Goal: Register for event/course

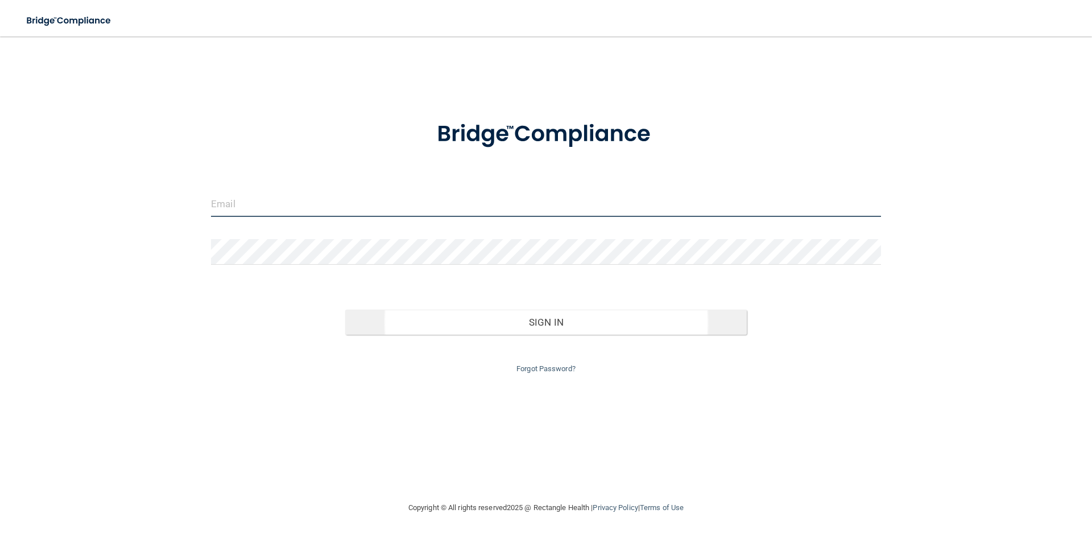
type input "[EMAIL_ADDRESS][DOMAIN_NAME]"
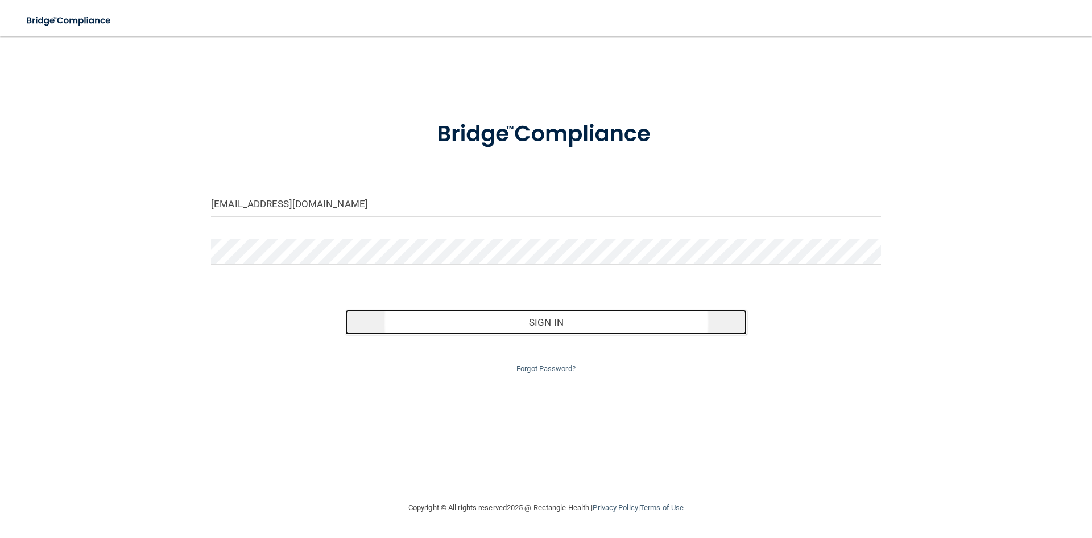
click at [596, 328] on button "Sign In" at bounding box center [546, 321] width 402 height 25
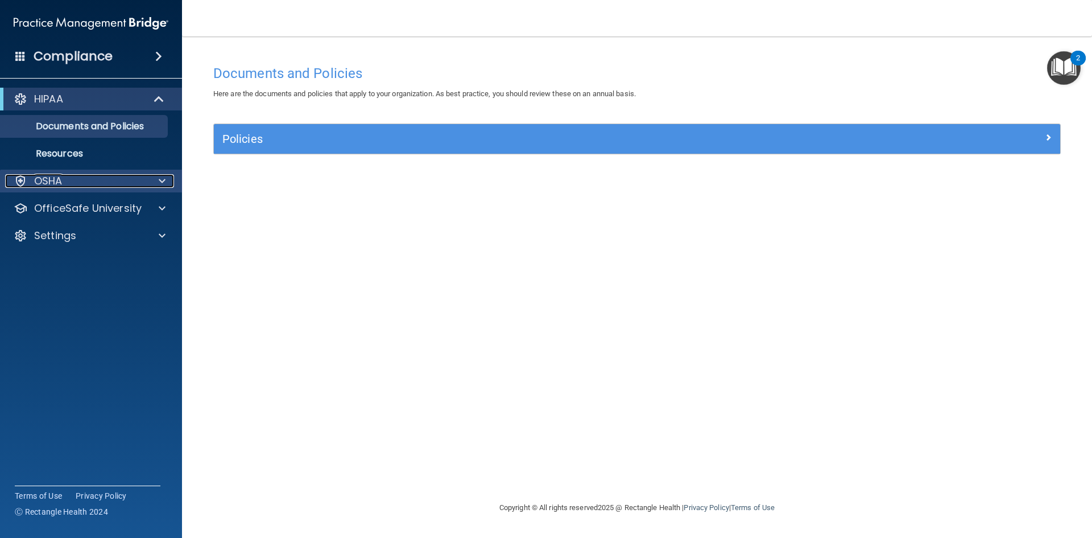
click at [80, 180] on div "OSHA" at bounding box center [75, 181] width 141 height 14
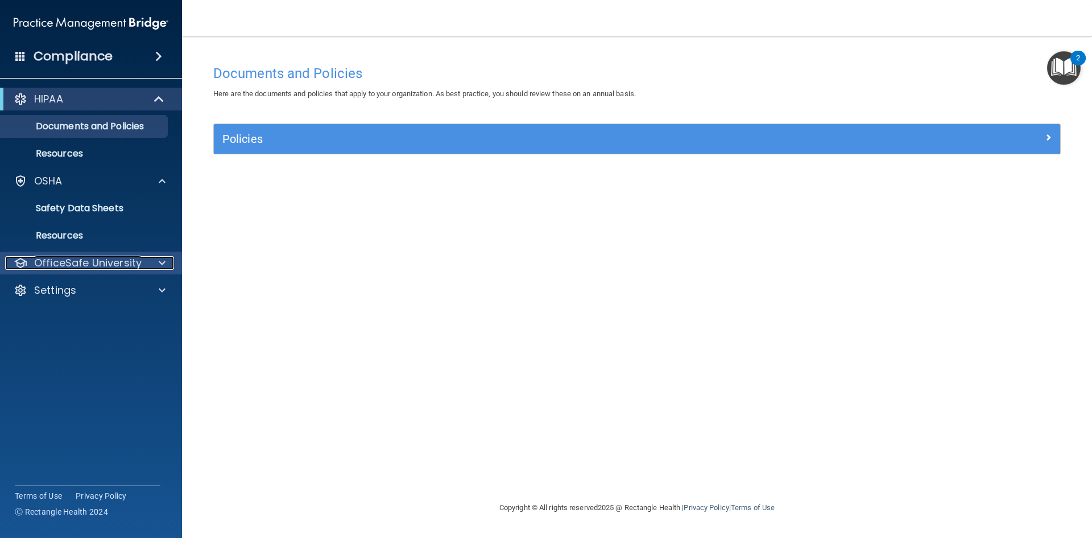
click at [123, 268] on p "OfficeSafe University" at bounding box center [88, 263] width 108 height 14
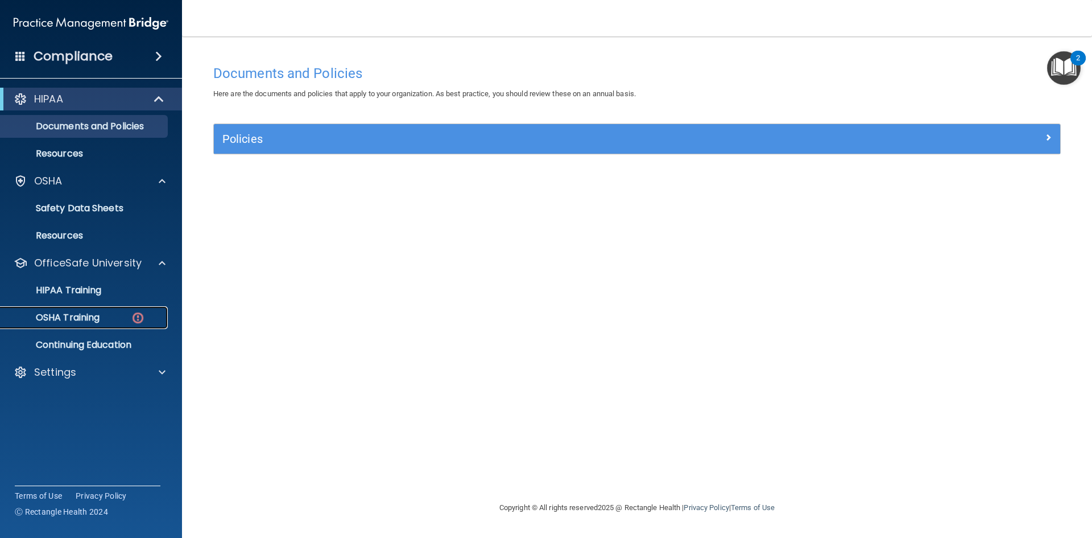
click at [100, 319] on p "OSHA Training" at bounding box center [53, 317] width 92 height 11
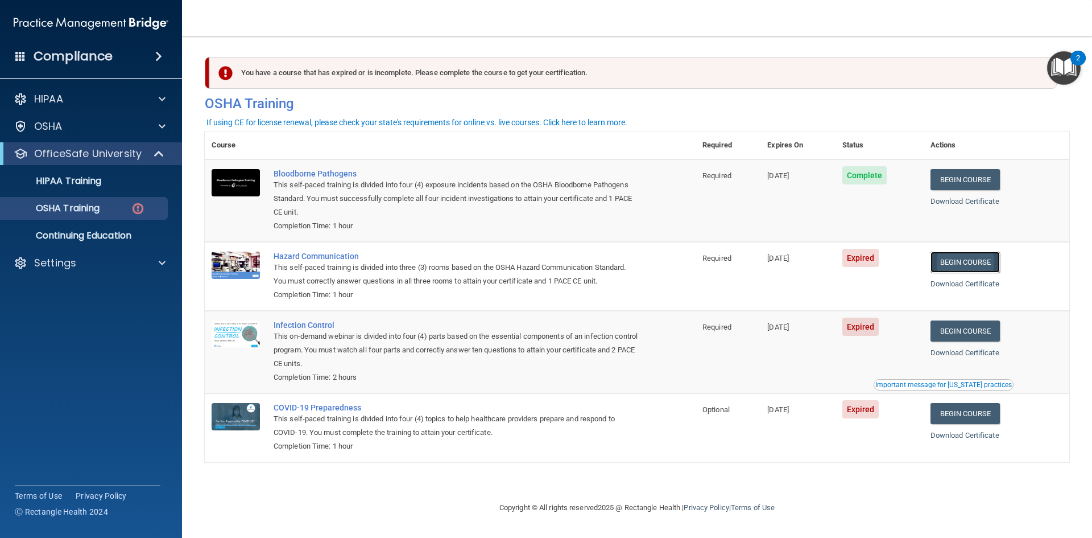
click at [990, 258] on link "Begin Course" at bounding box center [965, 261] width 69 height 21
